Goal: Find specific page/section

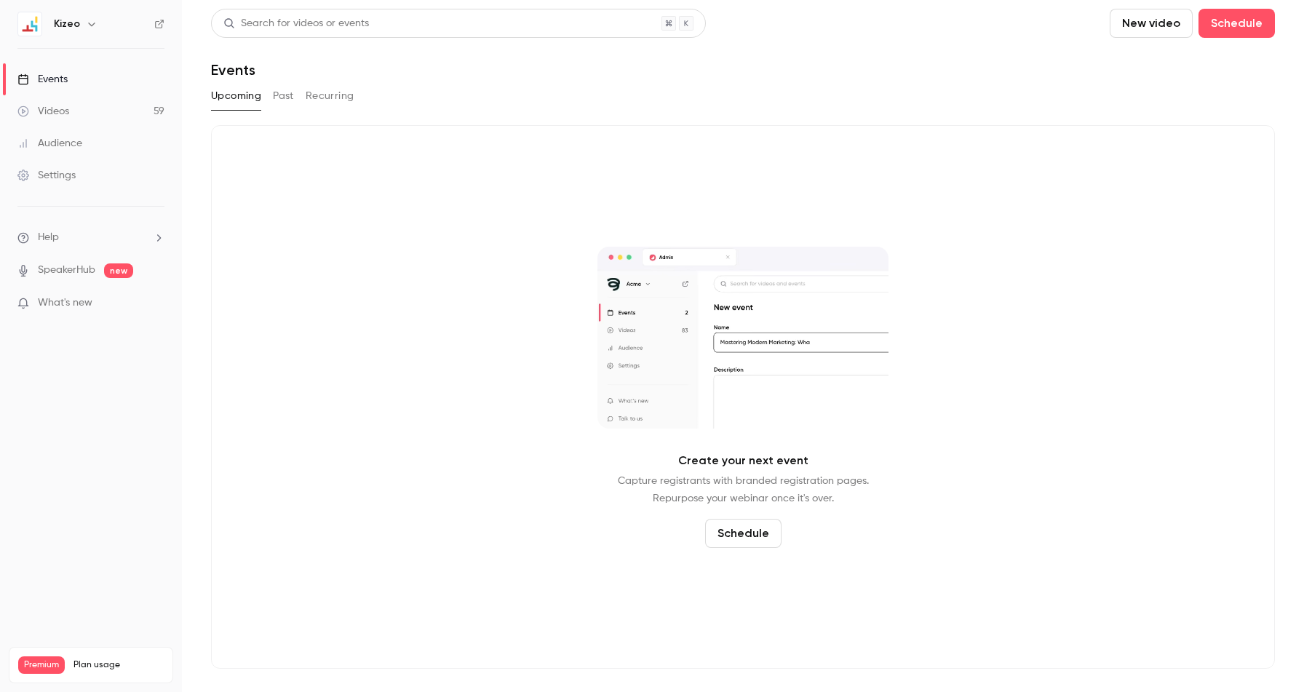
click at [90, 106] on link "Videos 59" at bounding box center [91, 111] width 182 height 32
